Goal: Transaction & Acquisition: Purchase product/service

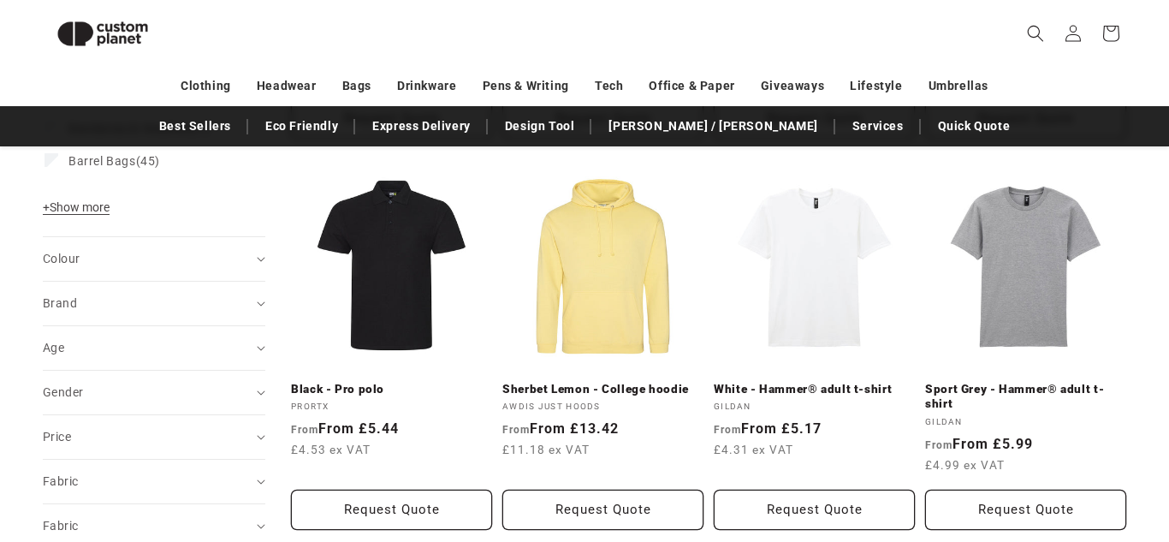
scroll to position [577, 0]
click at [841, 382] on link "White - Hammer® adult t-shirt" at bounding box center [814, 389] width 201 height 15
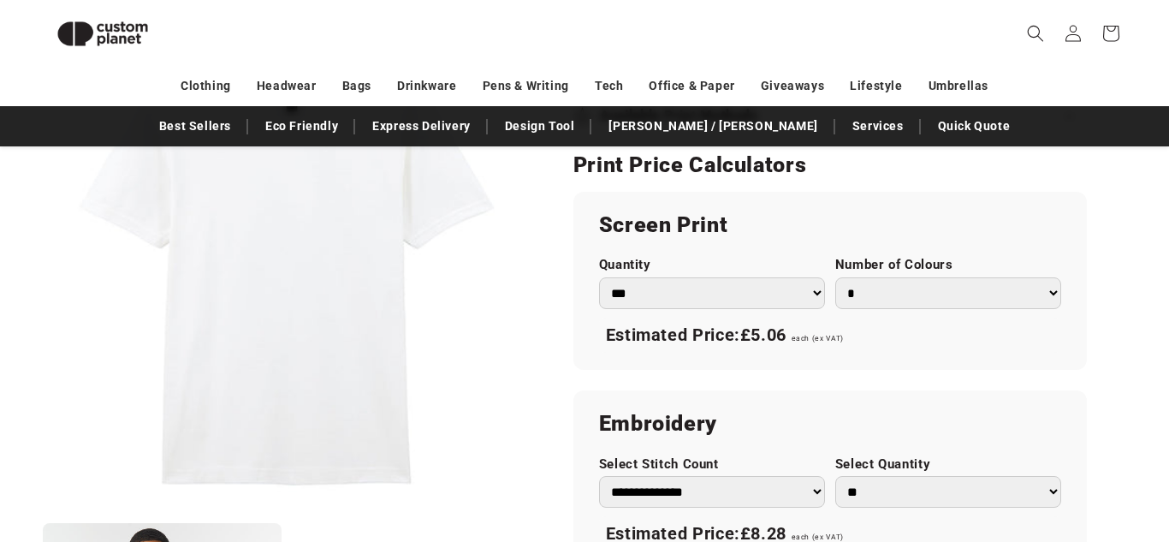
scroll to position [940, 0]
click at [789, 292] on select "*** *** *** **** **** **** ***** *****" at bounding box center [712, 292] width 226 height 32
click at [1069, 186] on section "Gildan White - Hammer® adult t-shirt White - Hammer® adult t-shirt GD003WHITS R…" at bounding box center [830, 148] width 514 height 1669
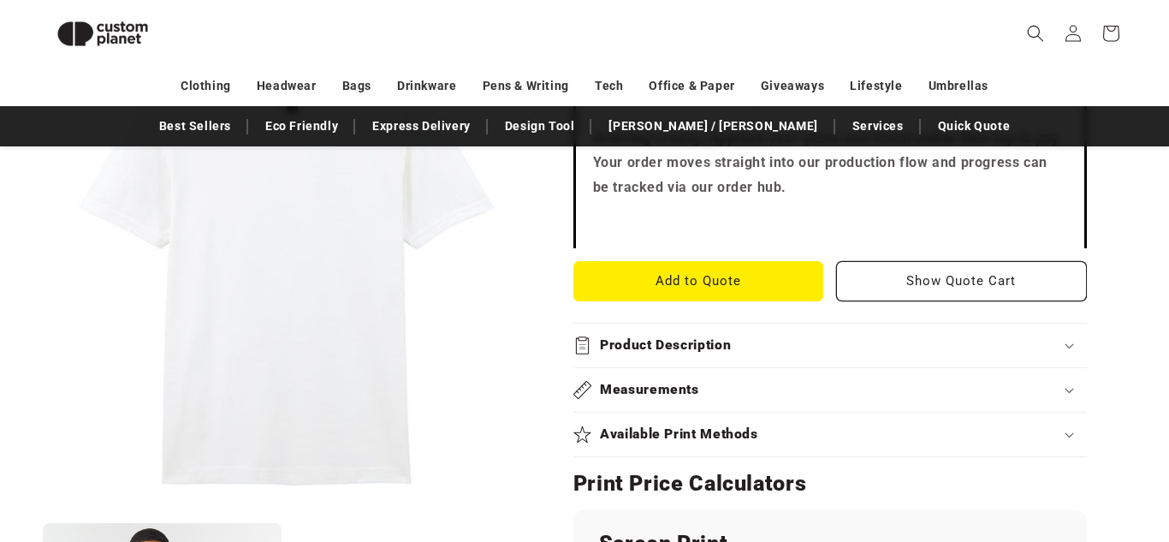
scroll to position [622, 0]
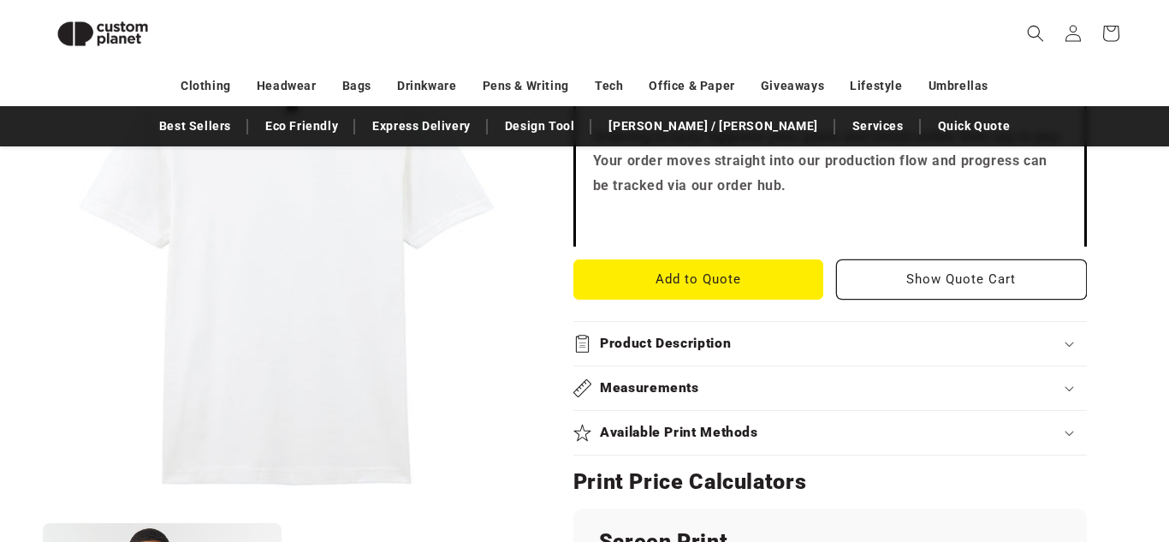
click at [806, 272] on button "Add to Quote" at bounding box center [698, 279] width 251 height 40
